Goal: Information Seeking & Learning: Learn about a topic

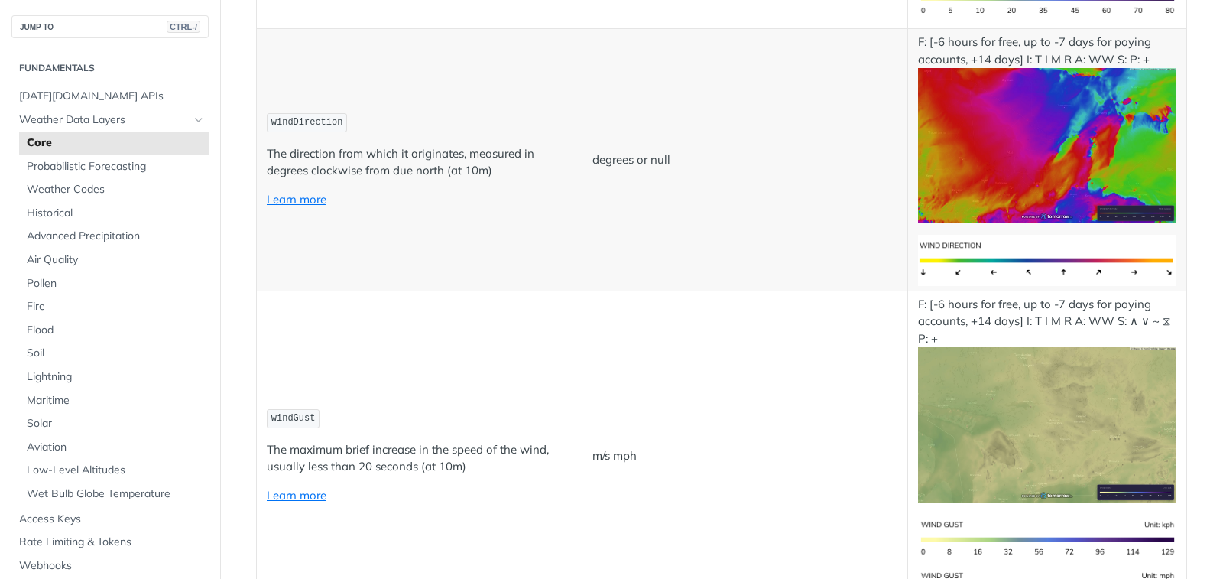
scroll to position [1758, 0]
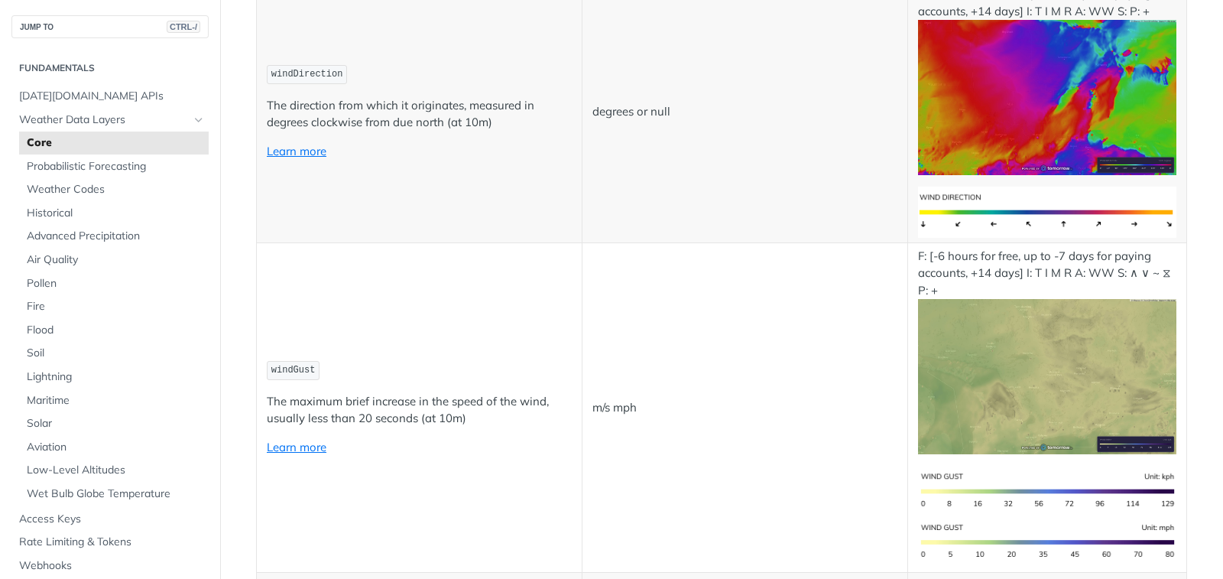
click at [606, 410] on p "m/s mph" at bounding box center [744, 408] width 305 height 18
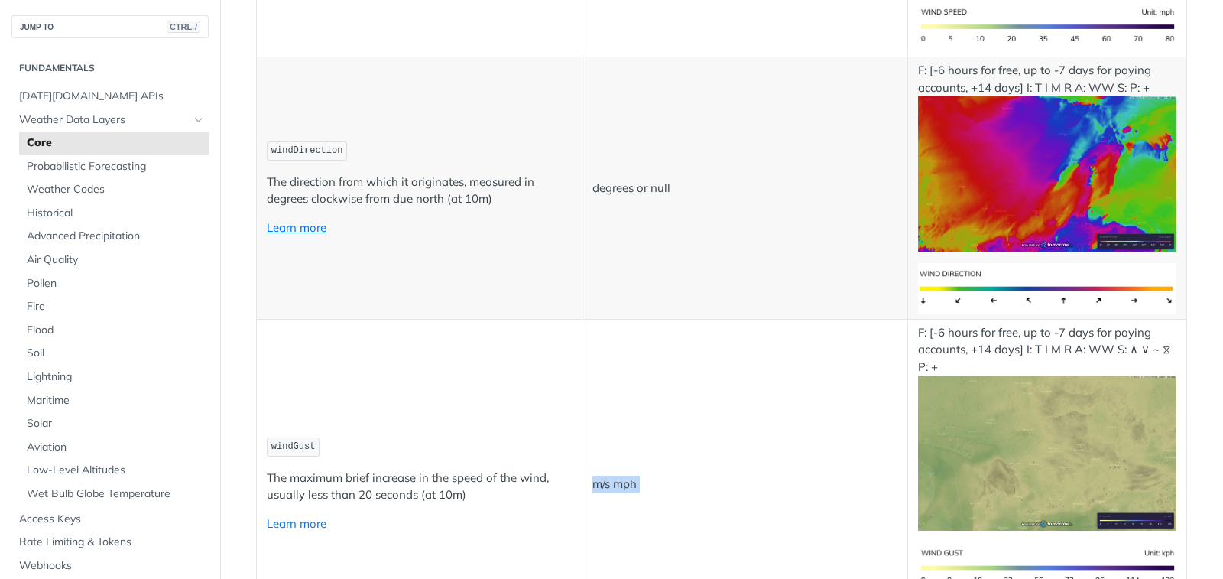
drag, startPoint x: 611, startPoint y: 496, endPoint x: 595, endPoint y: 481, distance: 22.7
copy p "m/s mph"
click at [370, 483] on p "The maximum brief increase in the speed of the wind, usually less than 20 secon…" at bounding box center [419, 486] width 305 height 34
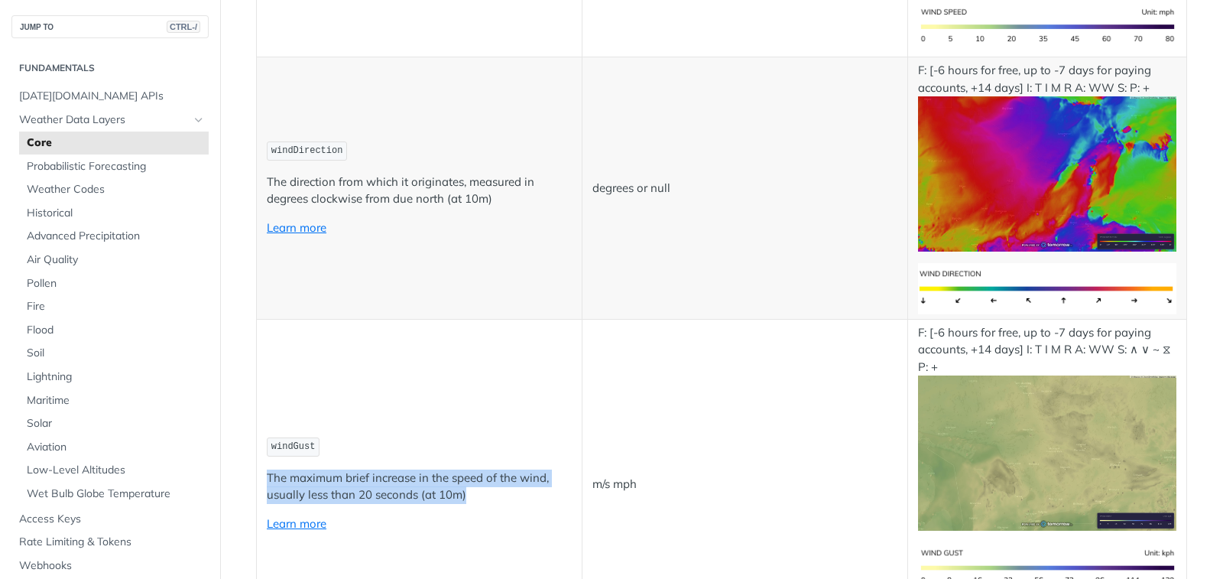
click at [370, 483] on p "The maximum brief increase in the speed of the wind, usually less than 20 secon…" at bounding box center [419, 486] width 305 height 34
copy p "The maximum brief increase in the speed of the wind, usually less than 20 secon…"
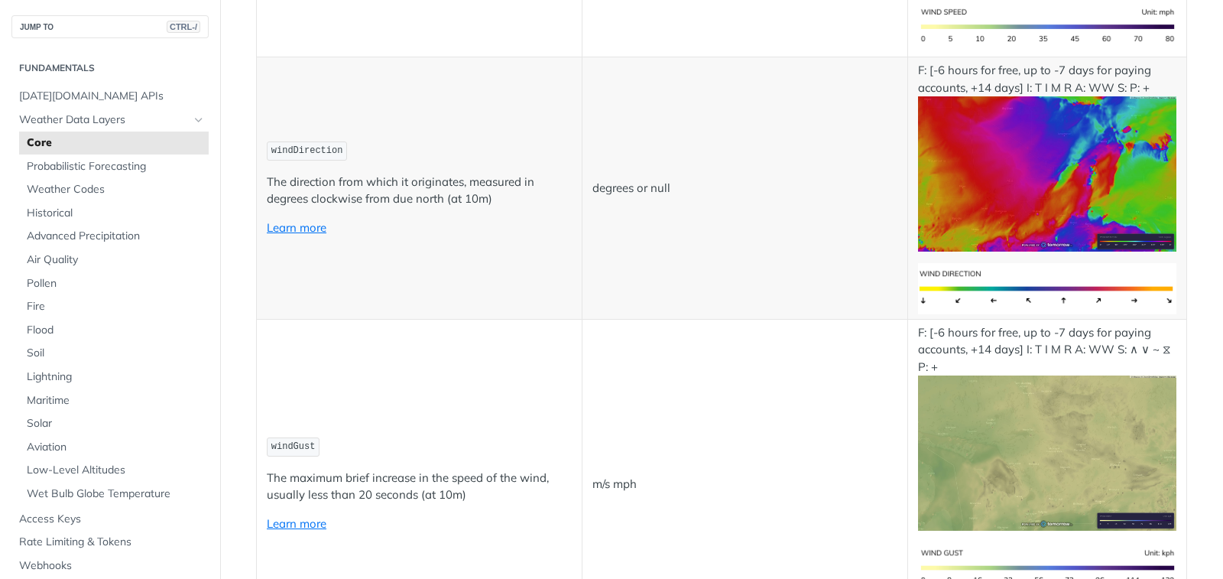
click at [388, 180] on p "The direction from which it originates, measured in degrees clockwise from due …" at bounding box center [419, 191] width 305 height 34
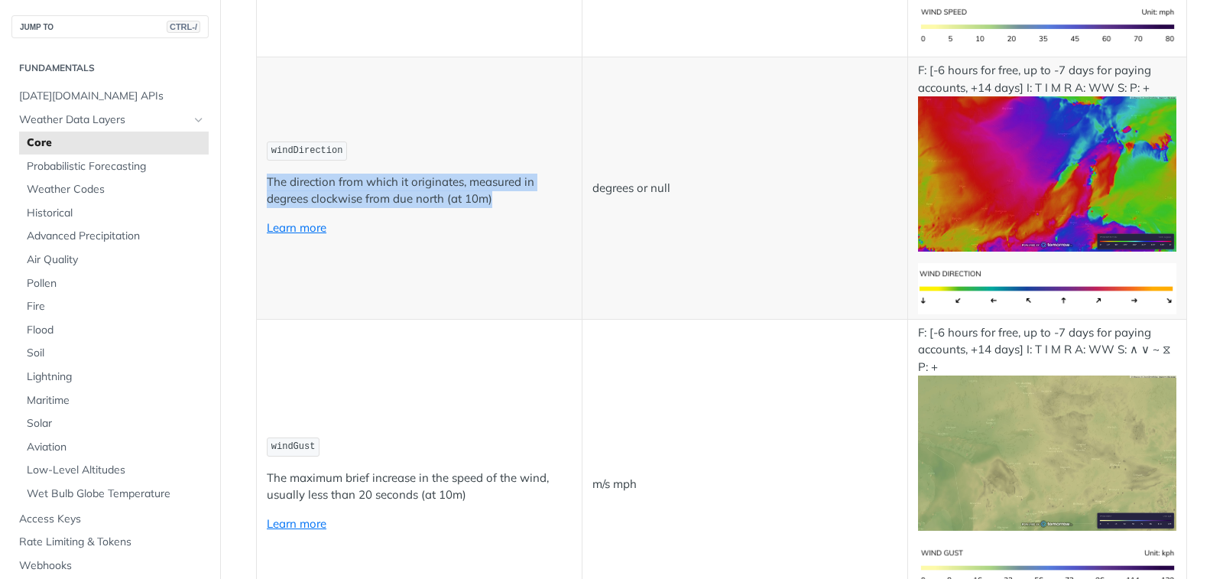
click at [388, 180] on p "The direction from which it originates, measured in degrees clockwise from due …" at bounding box center [419, 191] width 305 height 34
copy p "The direction from which it originates, measured in degrees clockwise from due …"
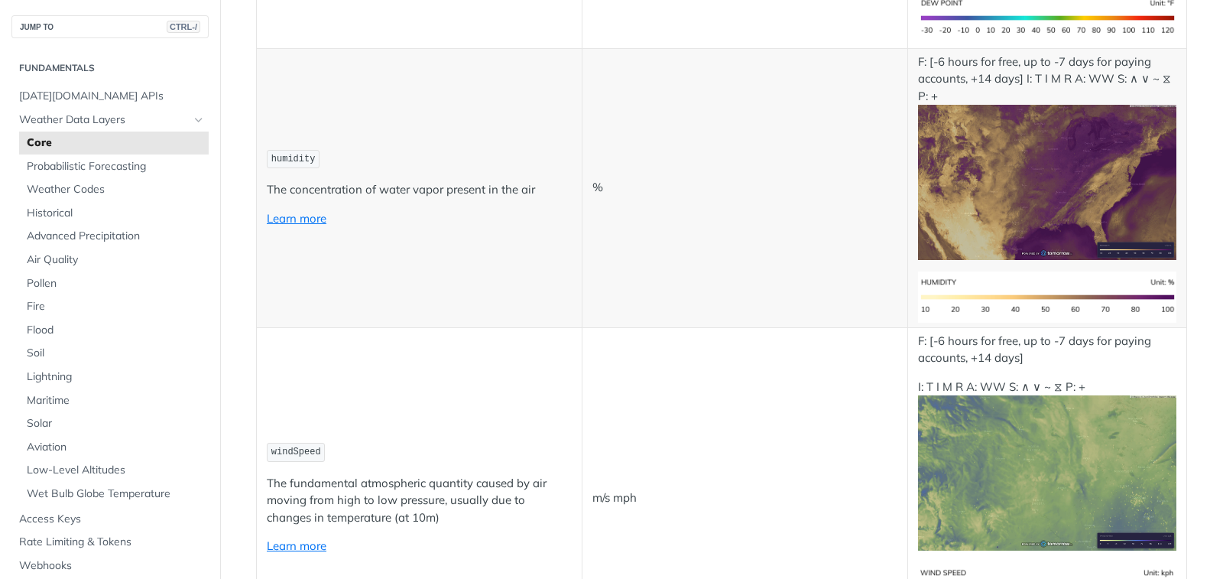
scroll to position [1147, 0]
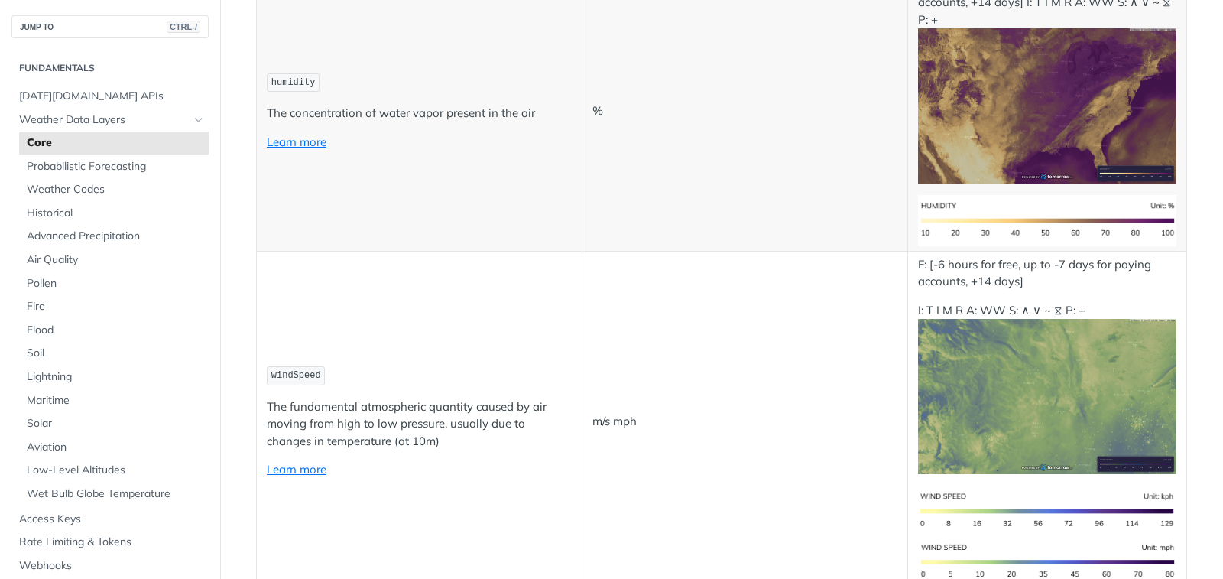
click at [377, 413] on p "The fundamental atmospheric quantity caused by air moving from high to low pres…" at bounding box center [419, 424] width 305 height 52
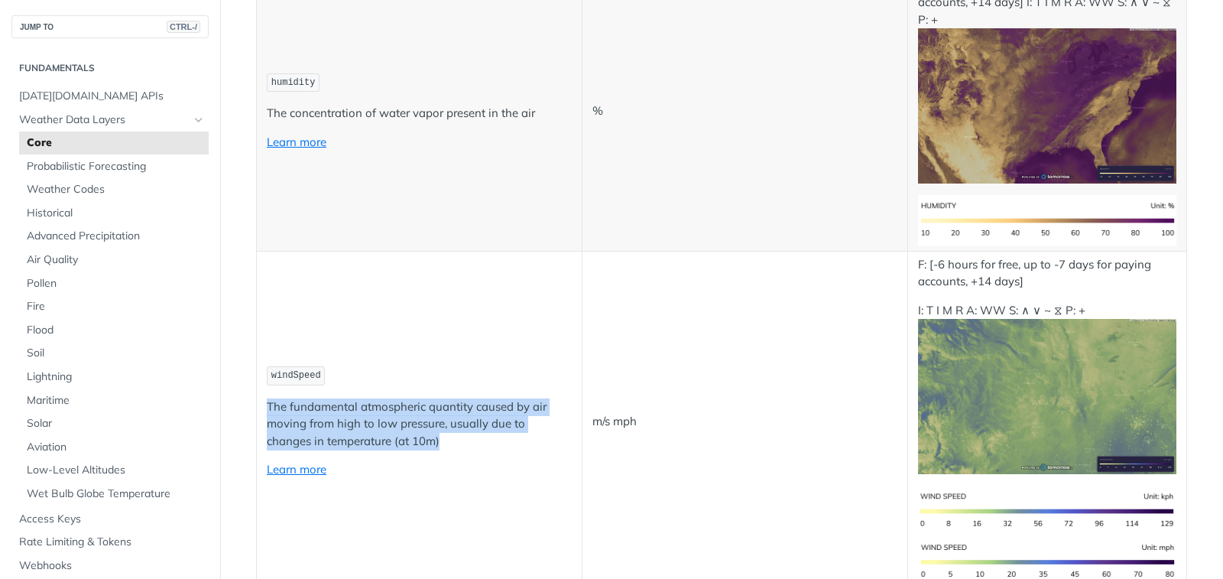
click at [377, 413] on p "The fundamental atmospheric quantity caused by air moving from high to low pres…" at bounding box center [419, 424] width 305 height 52
copy p "The fundamental atmospheric quantity caused by air moving from high to low pres…"
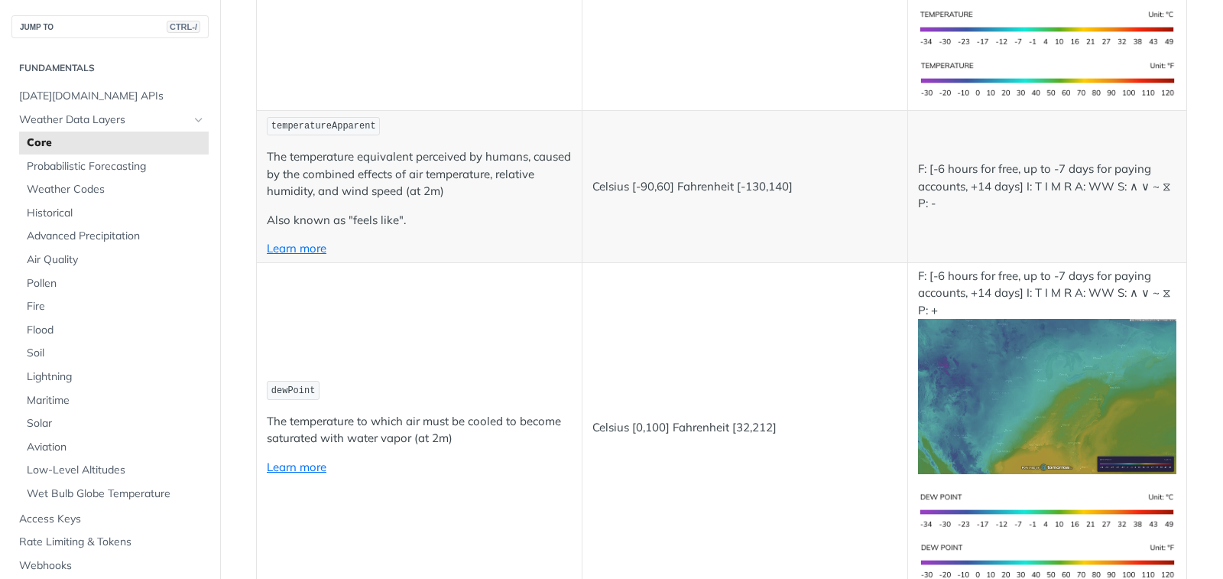
scroll to position [459, 0]
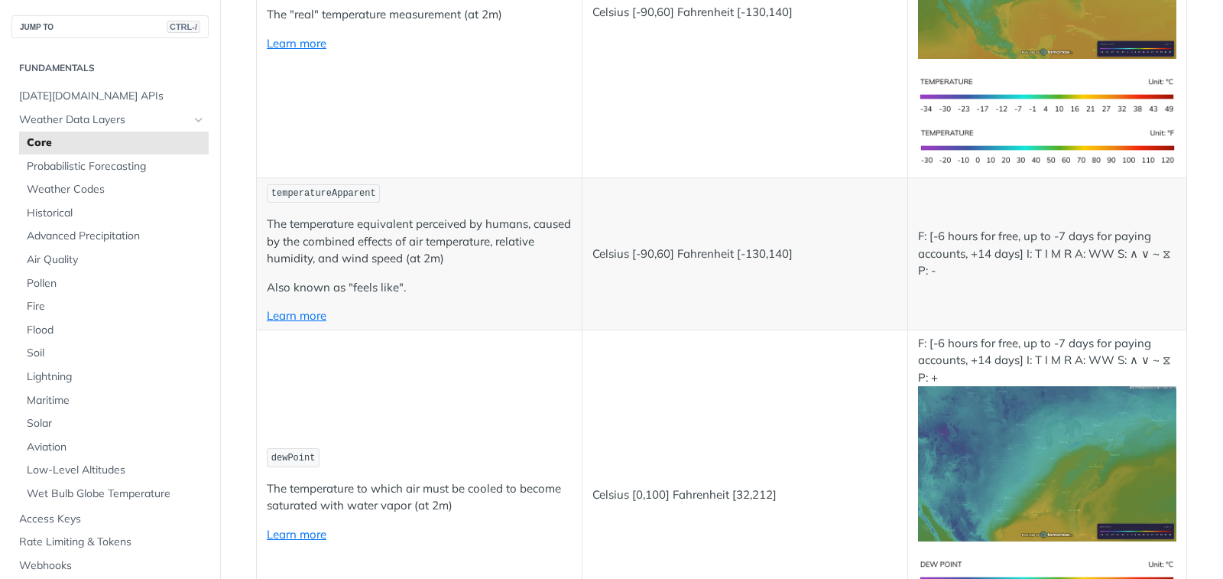
click at [368, 233] on p "The temperature equivalent perceived by humans, caused by the combined effects …" at bounding box center [419, 242] width 305 height 52
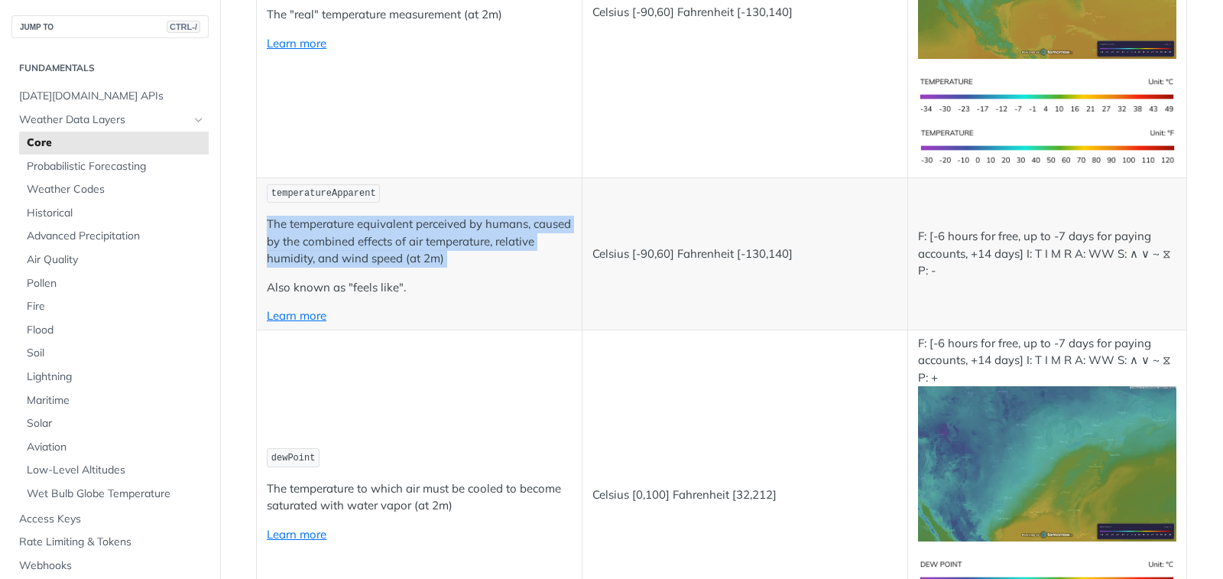
click at [368, 233] on p "The temperature equivalent perceived by humans, caused by the combined effects …" at bounding box center [419, 242] width 305 height 52
copy p "The temperature equivalent perceived by humans, caused by the combined effects …"
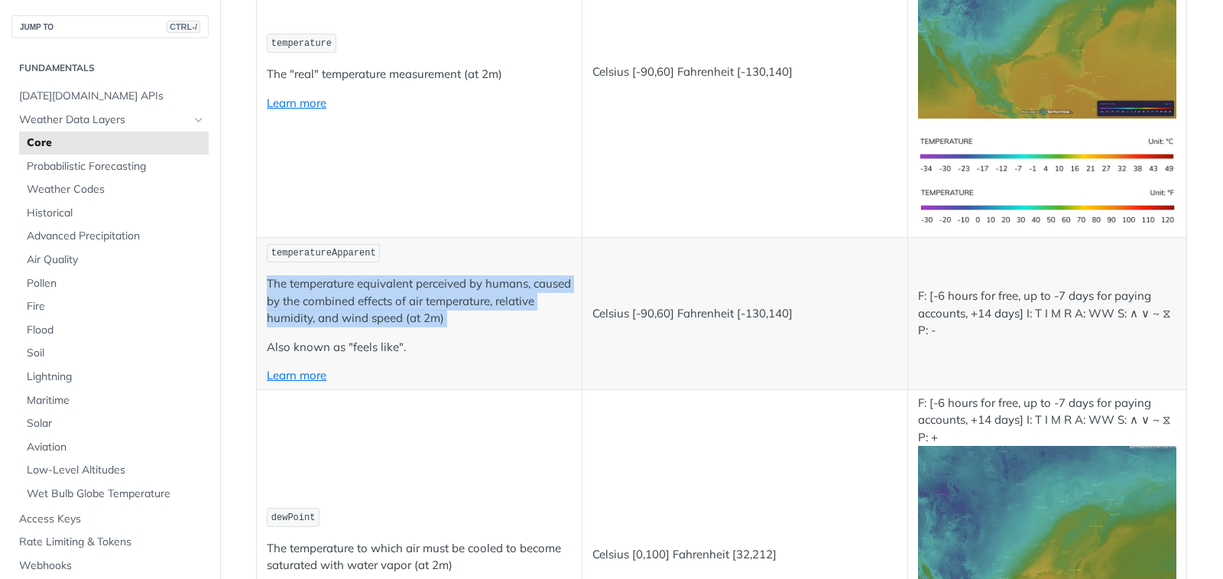
scroll to position [306, 0]
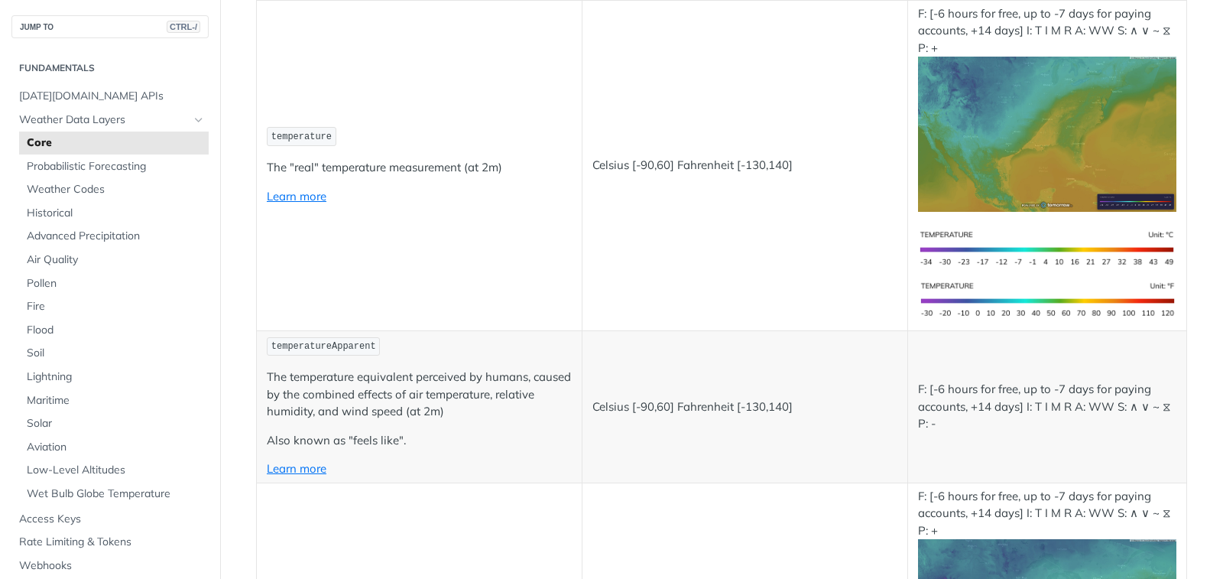
click at [417, 171] on p "The "real" temperature measurement (at 2m)" at bounding box center [419, 168] width 305 height 18
click at [421, 162] on p "The "real" temperature measurement (at 2m)" at bounding box center [419, 168] width 305 height 18
copy p "The "real" temperature measurement (at 2m)"
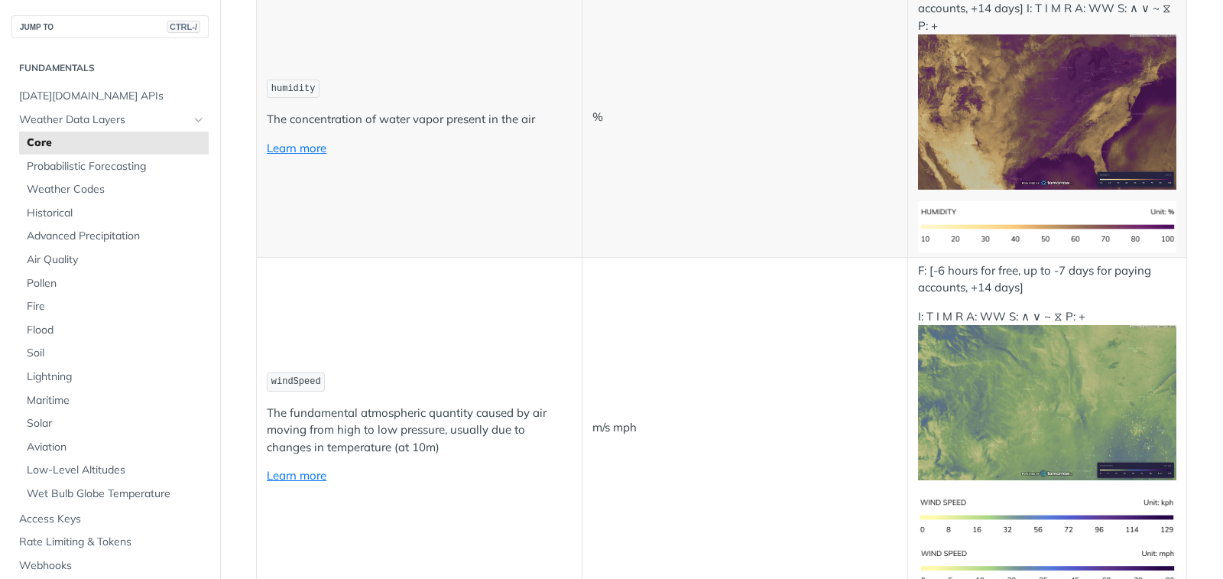
scroll to position [1223, 0]
